Goal: Information Seeking & Learning: Learn about a topic

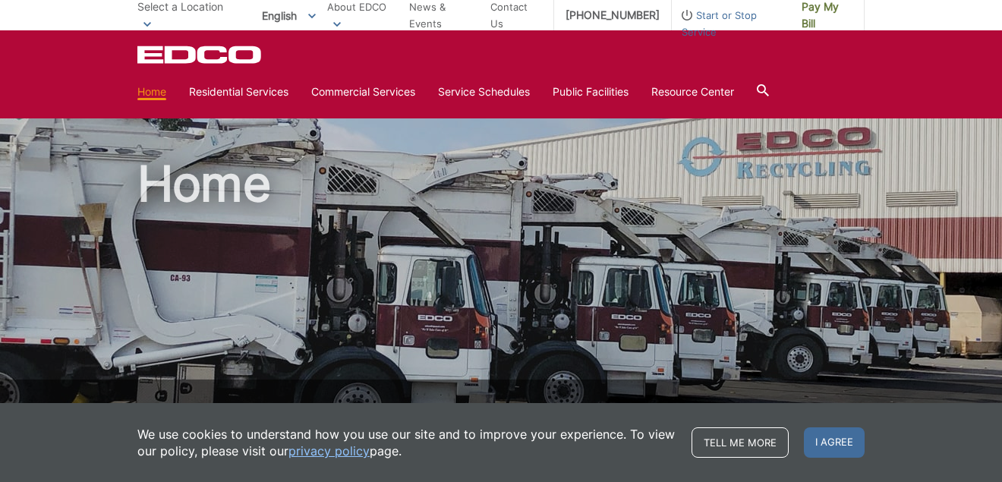
checkbox input "true"
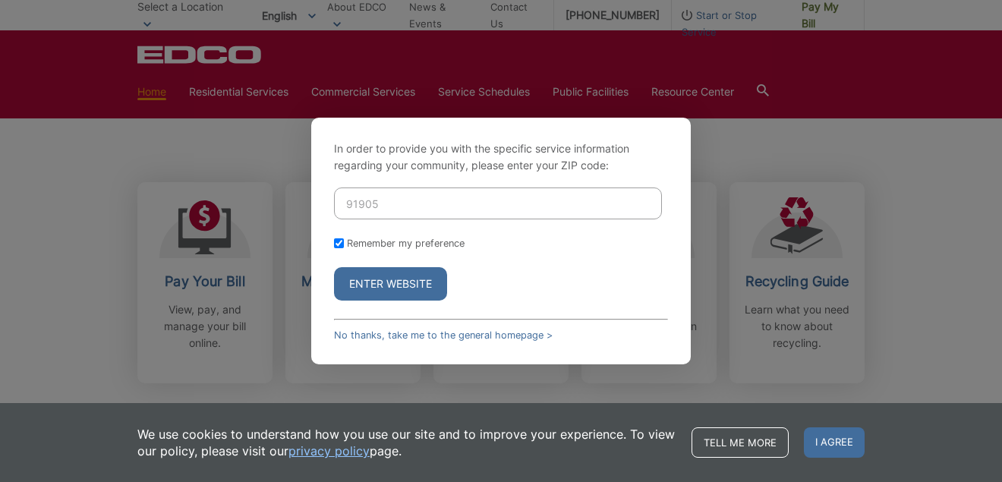
scroll to position [380, 0]
click at [370, 280] on button "Enter Website" at bounding box center [390, 283] width 113 height 33
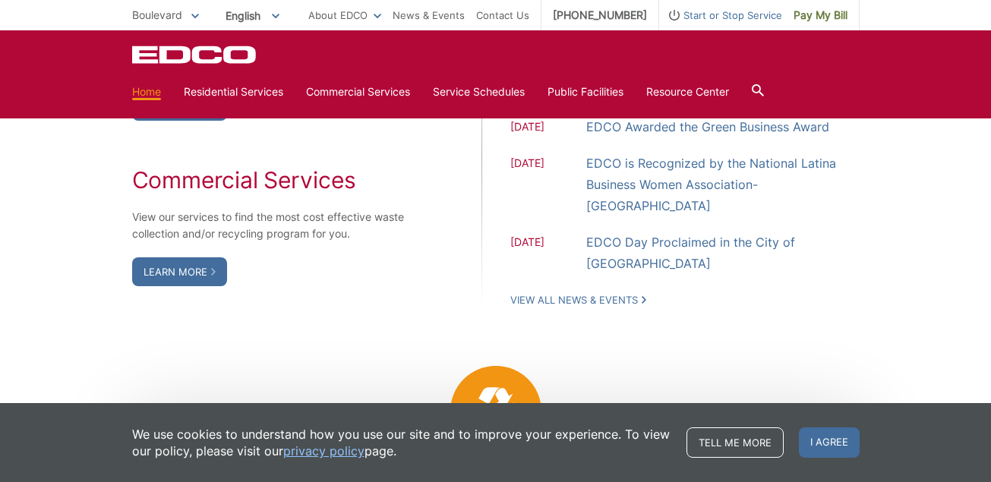
scroll to position [1366, 0]
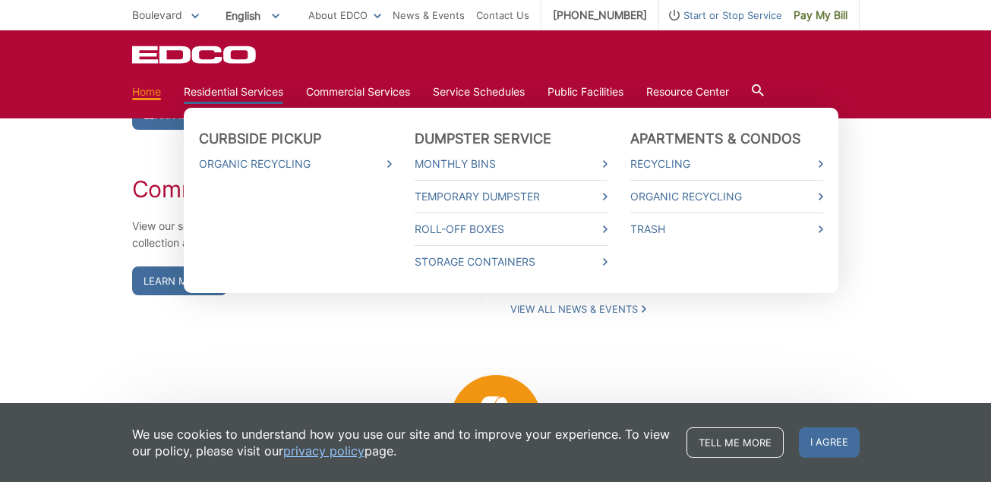
click at [233, 92] on link "Residential Services" at bounding box center [233, 92] width 99 height 17
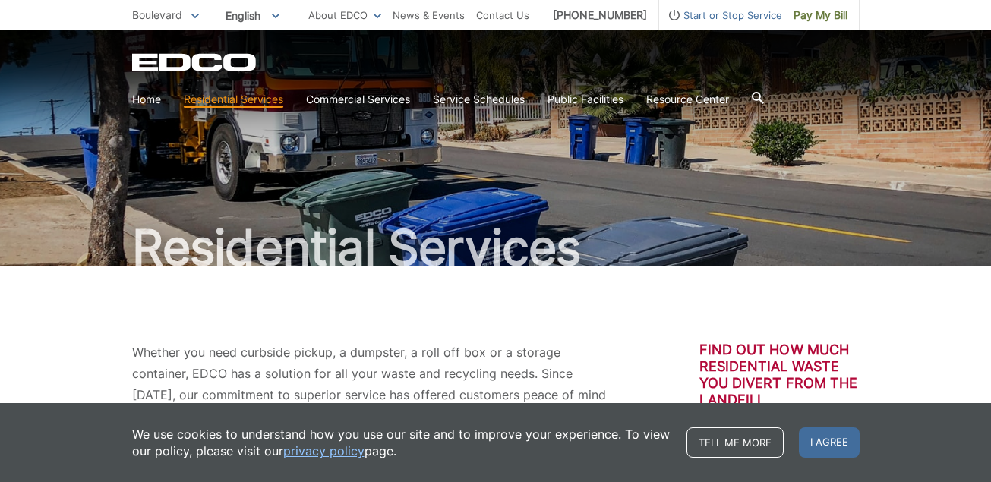
click at [0, 0] on link "Monthly Bins" at bounding box center [0, 0] width 0 height 0
